Goal: Information Seeking & Learning: Learn about a topic

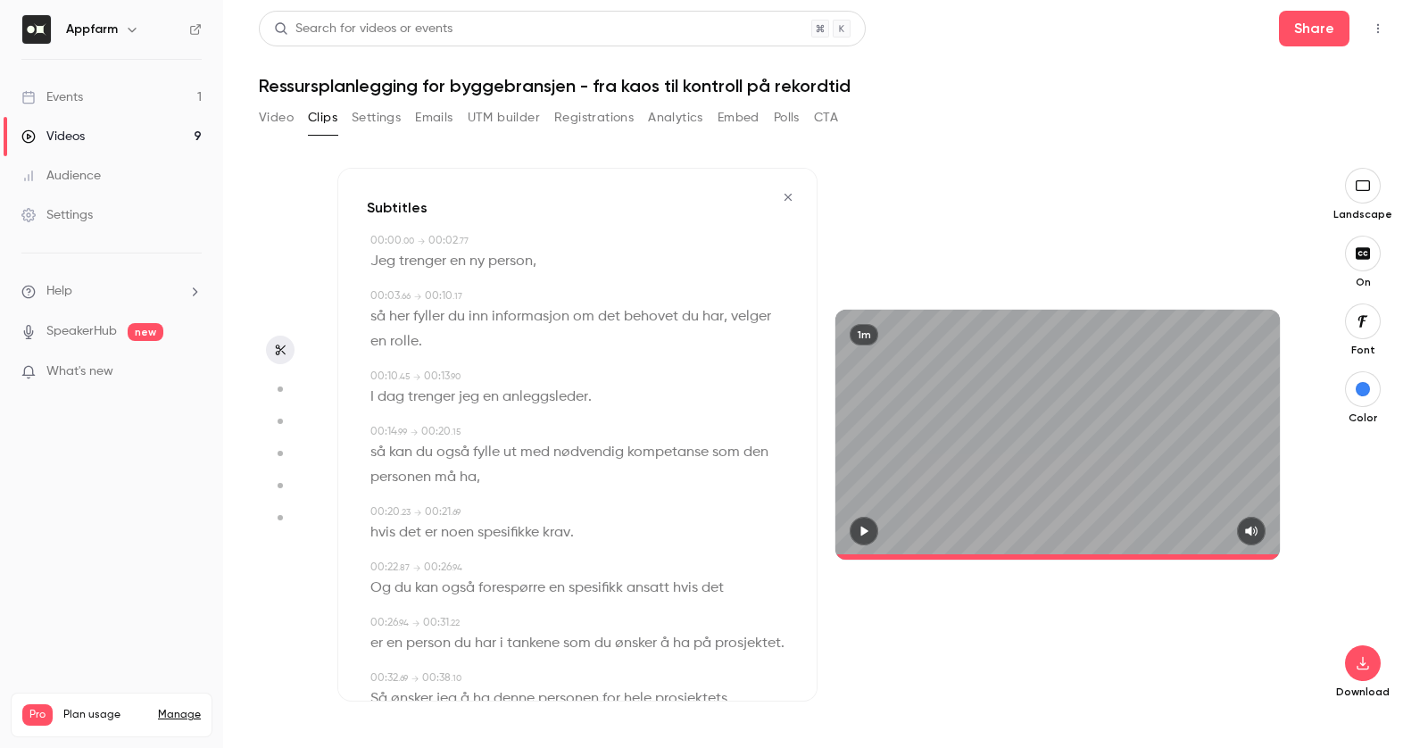
click at [784, 202] on icon "button" at bounding box center [788, 197] width 14 height 12
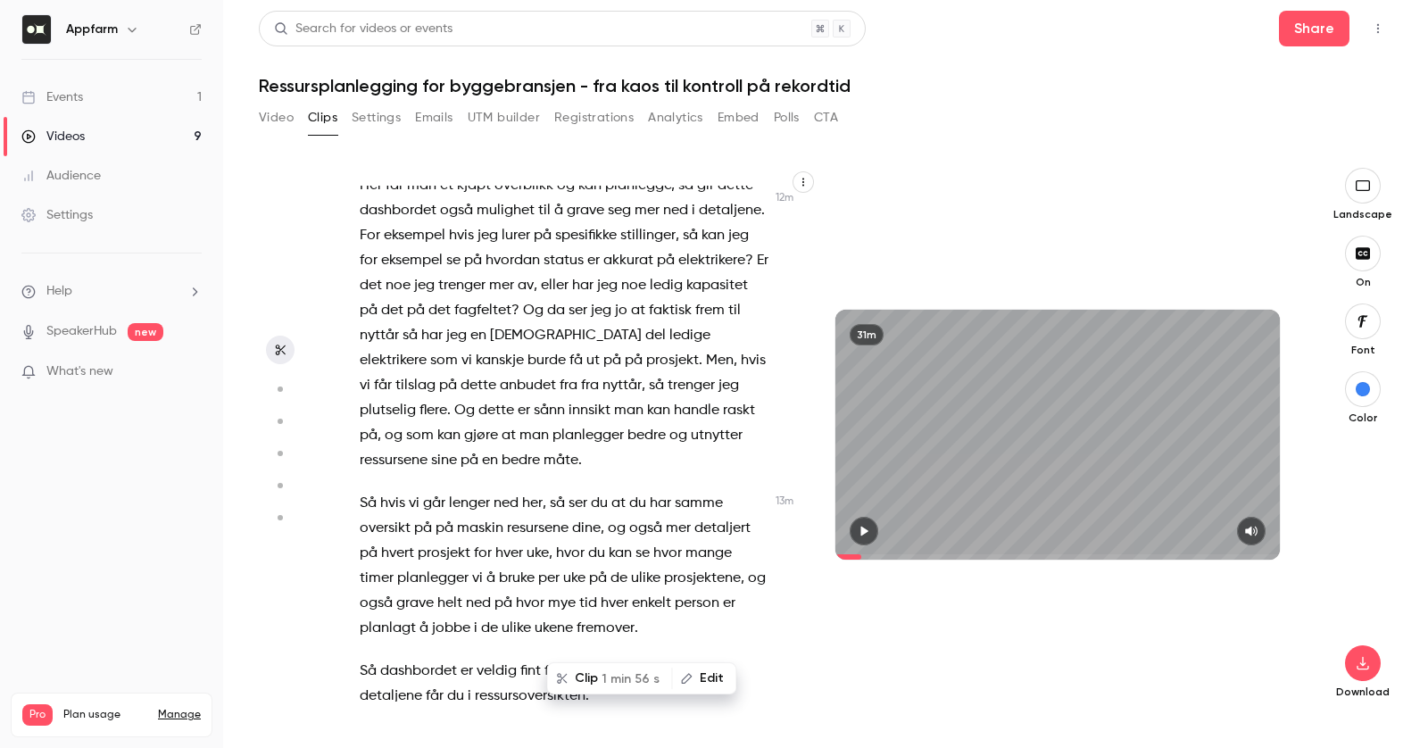
type input "******"
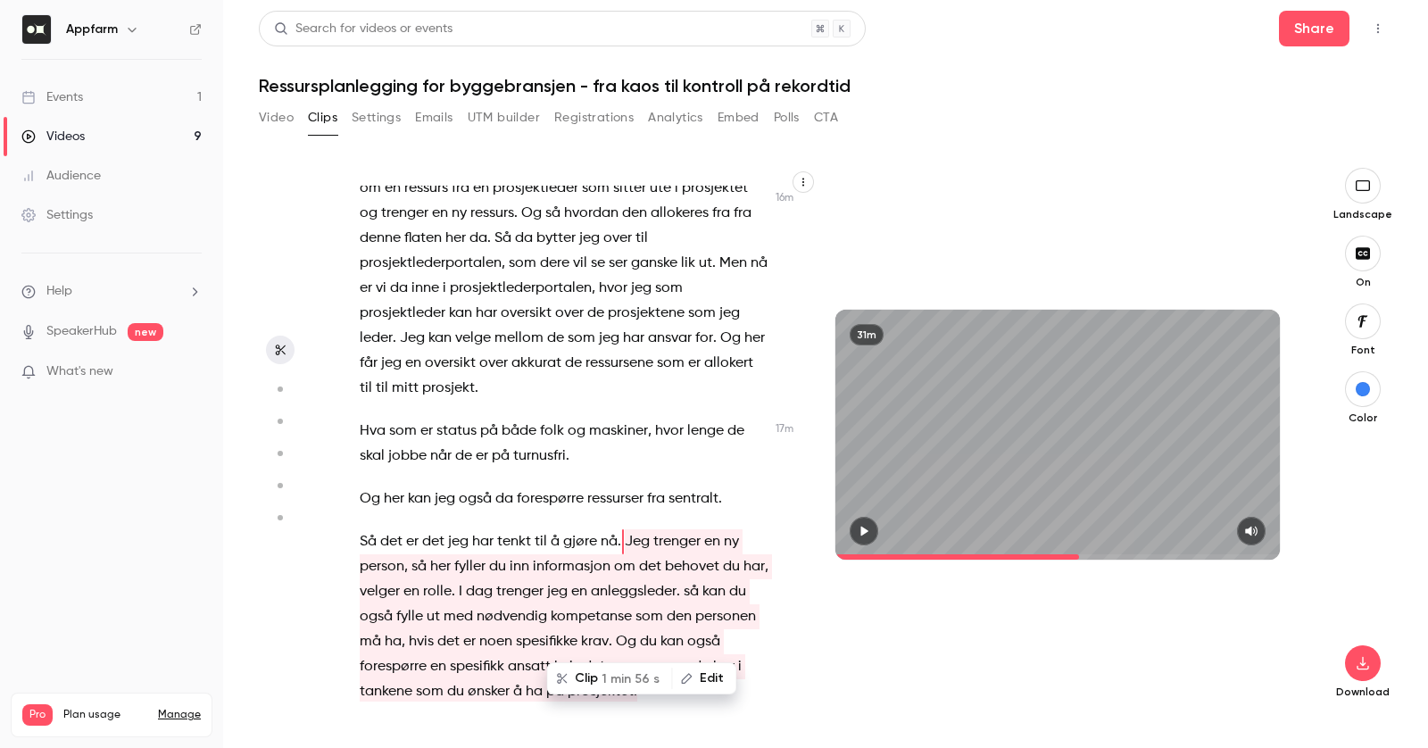
scroll to position [6387, 0]
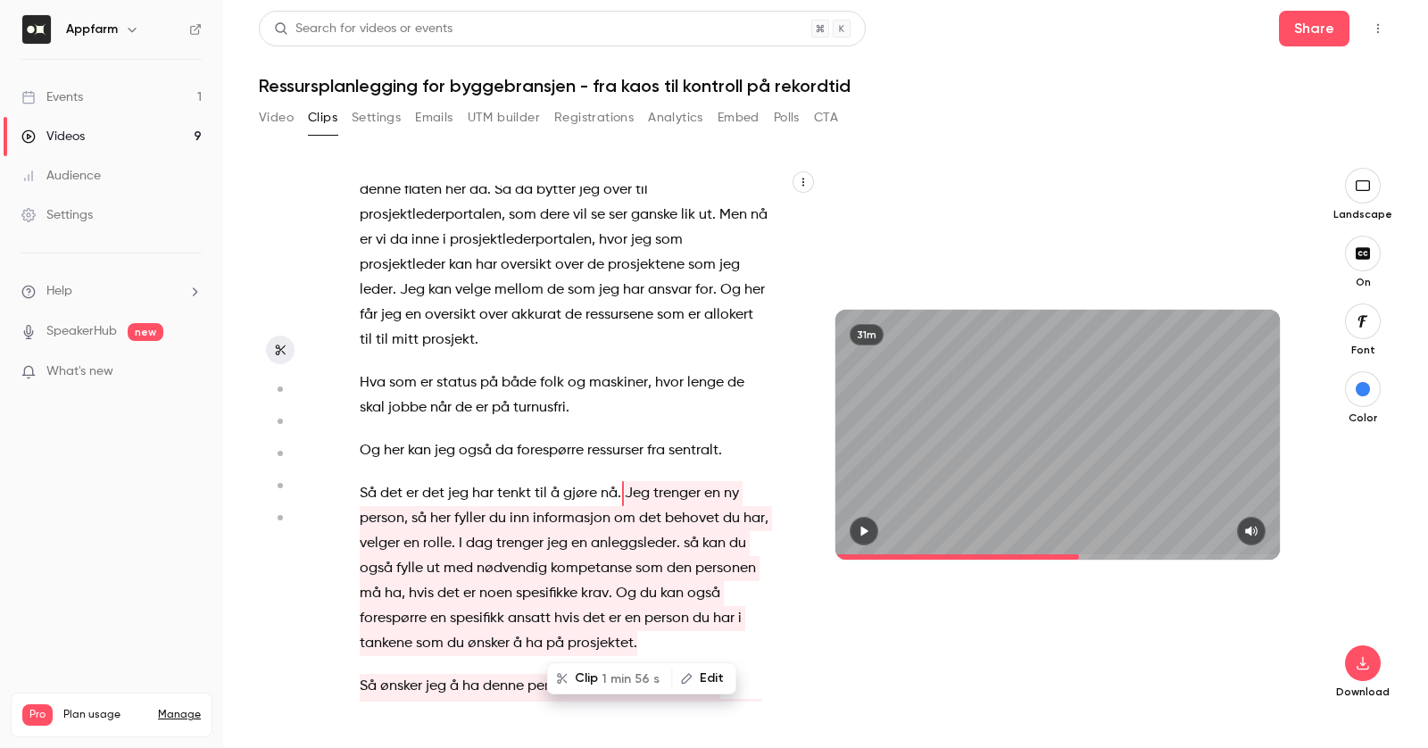
click at [607, 104] on button "Registrations" at bounding box center [593, 118] width 79 height 29
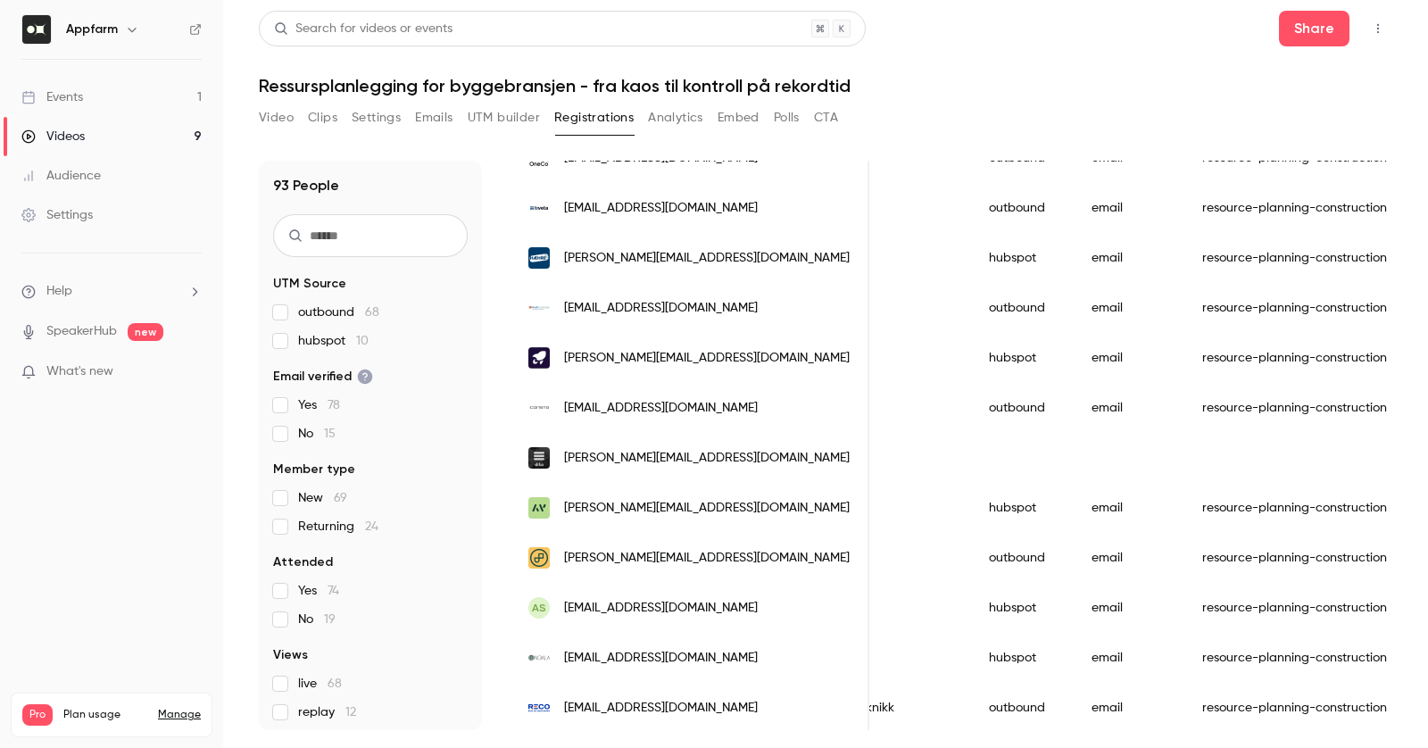
scroll to position [1950, 0]
click at [681, 114] on button "Analytics" at bounding box center [675, 118] width 55 height 29
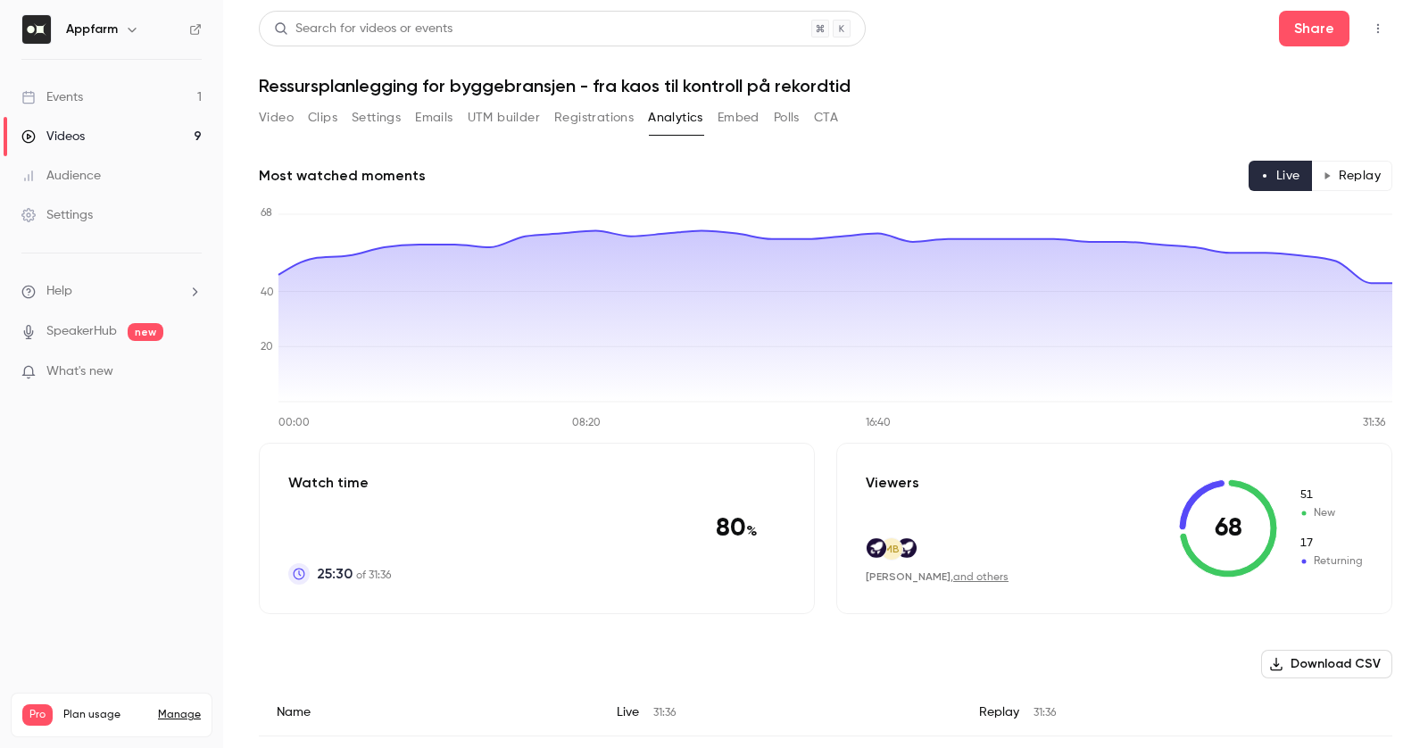
click at [1370, 185] on button "Replay" at bounding box center [1351, 176] width 81 height 30
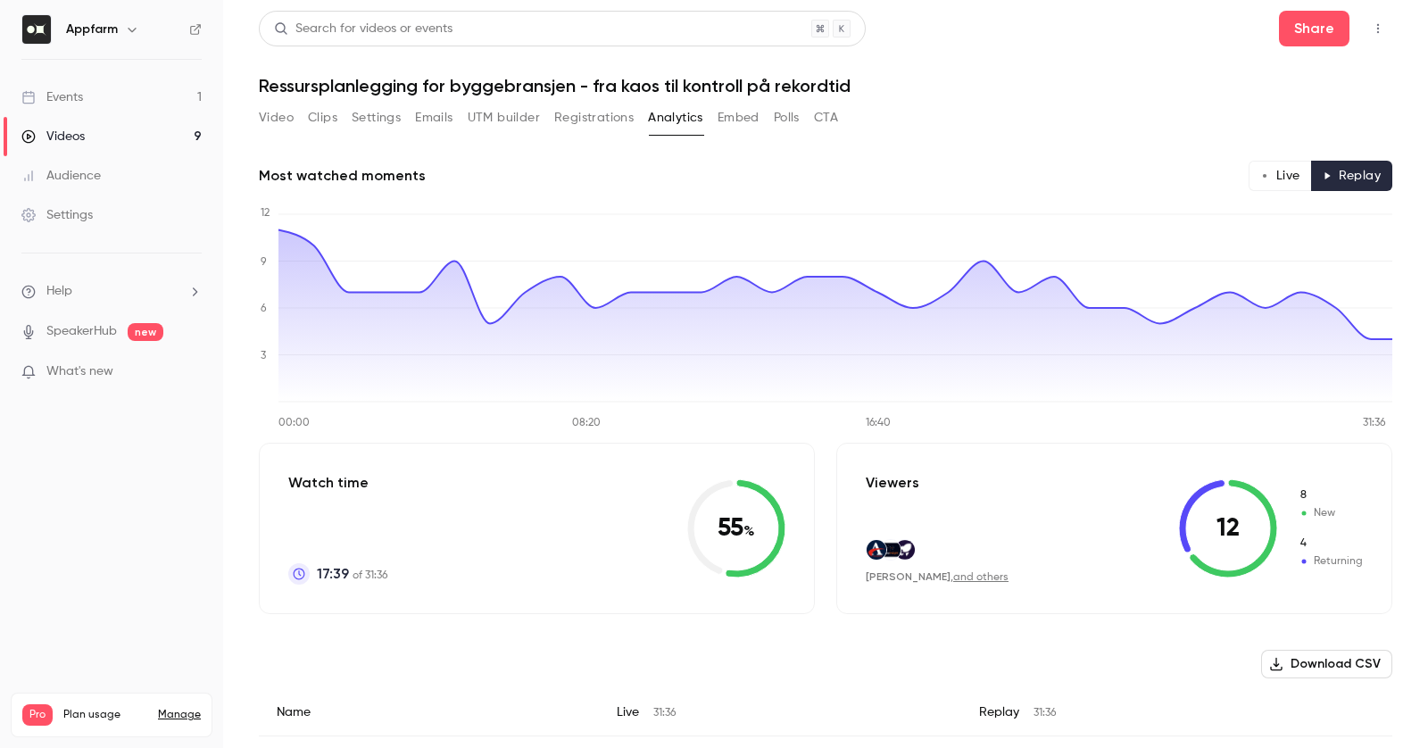
click at [953, 572] on link "and others" at bounding box center [980, 577] width 55 height 11
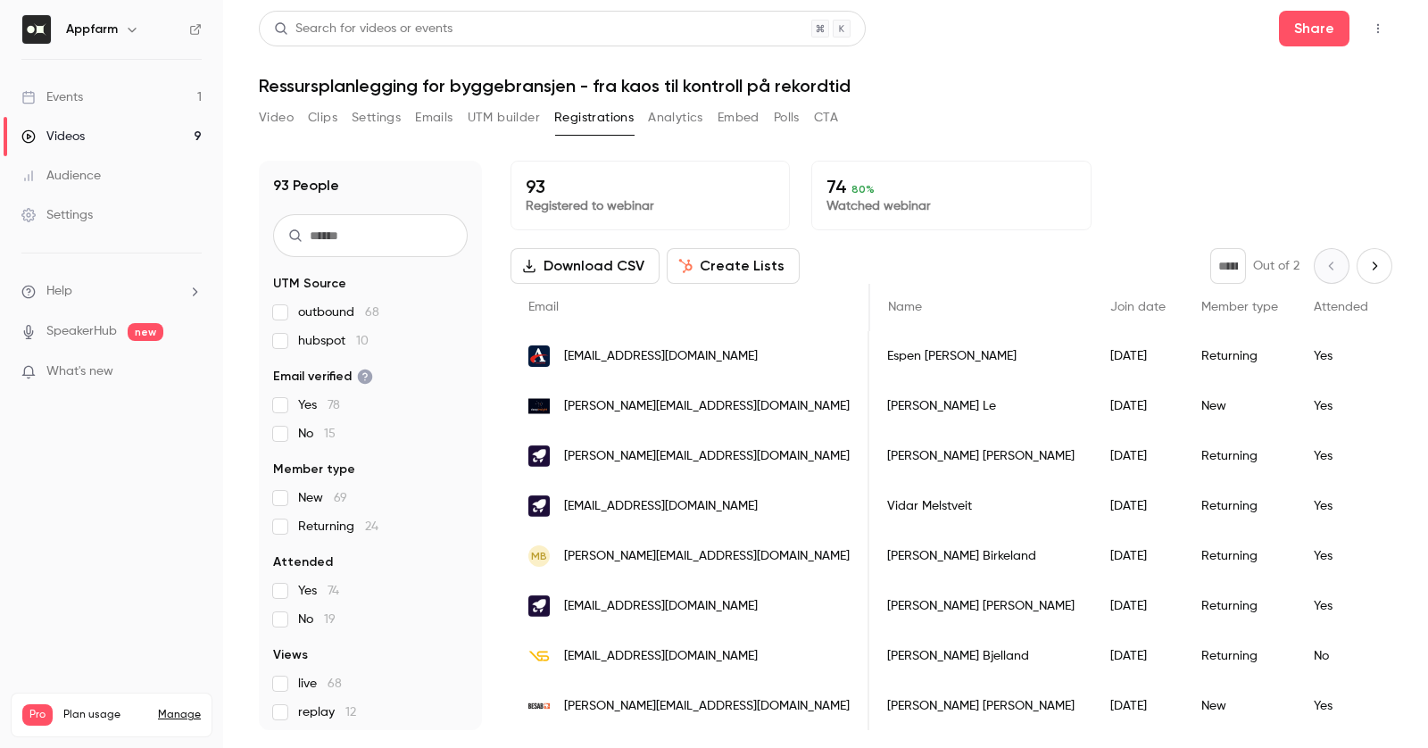
scroll to position [0, 65]
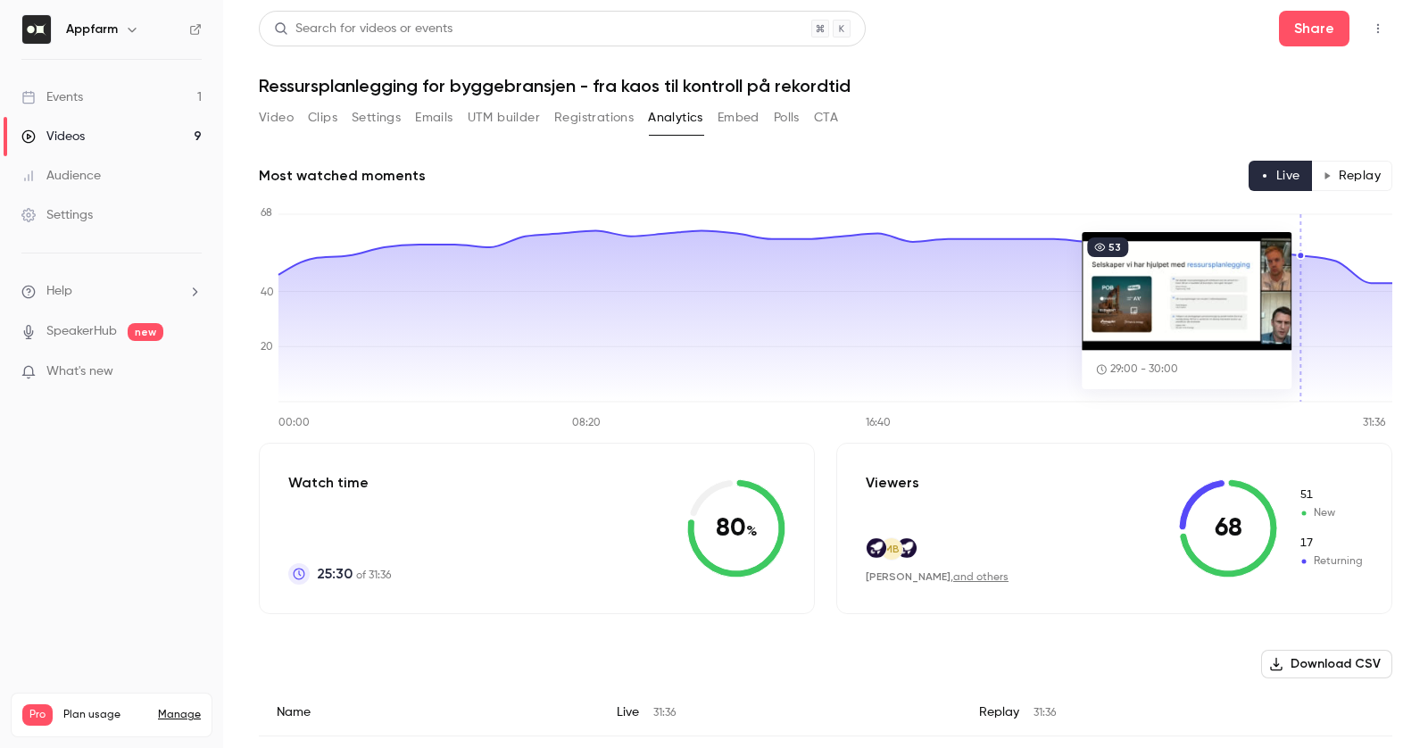
click at [1361, 162] on button "Replay" at bounding box center [1351, 176] width 81 height 30
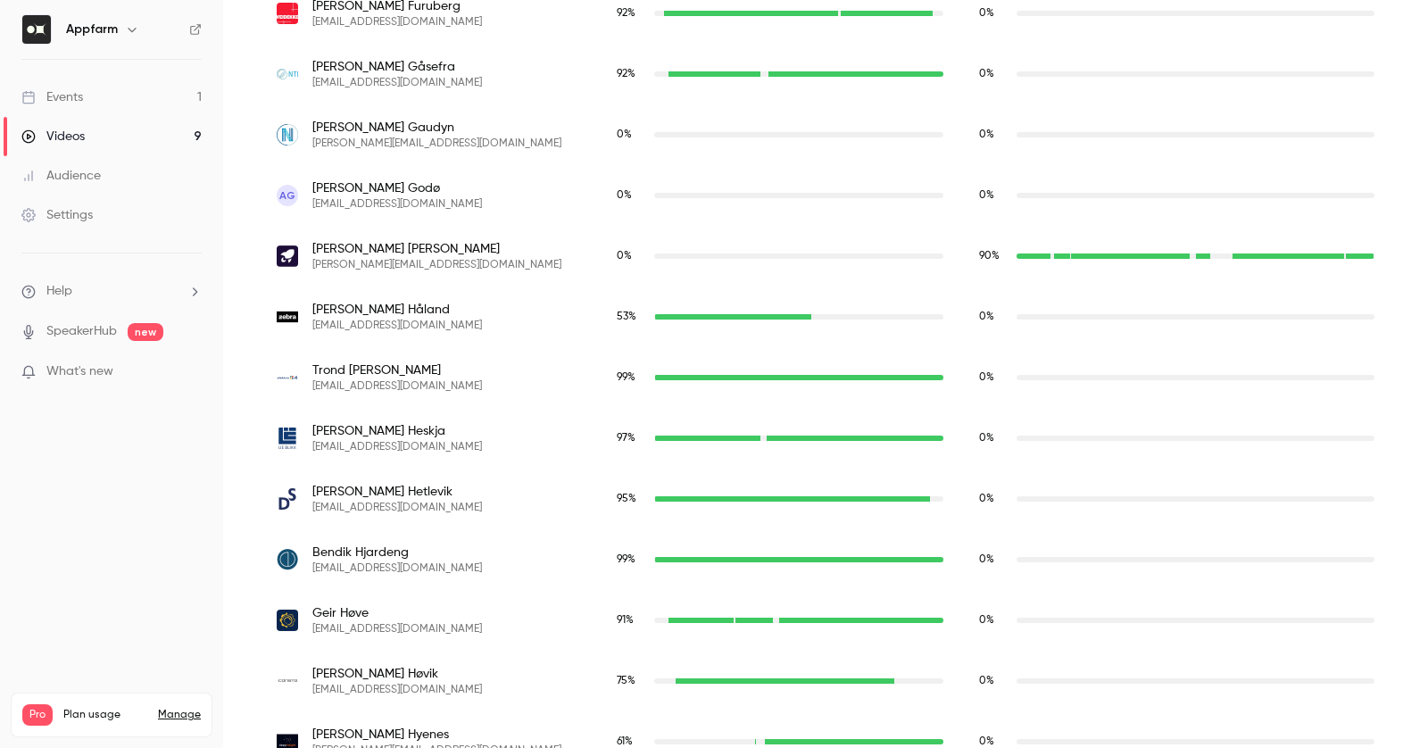
scroll to position [1864, 0]
